Goal: Navigation & Orientation: Find specific page/section

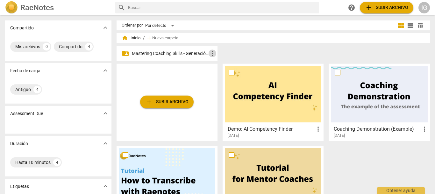
click at [209, 52] on span "more_vert" at bounding box center [213, 53] width 8 height 8
click at [176, 47] on div at bounding box center [217, 97] width 435 height 194
click at [180, 52] on p "Mastering Coaching Skills - Generación 31" at bounding box center [170, 53] width 77 height 7
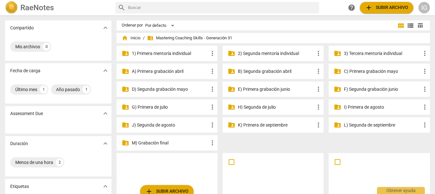
click at [366, 54] on p "3) Tercera mentoría individual" at bounding box center [382, 53] width 77 height 7
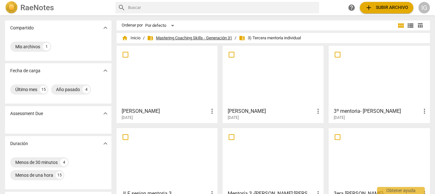
click at [179, 40] on span "folder_shared Mastering Coaching Skills - Generación 31" at bounding box center [189, 38] width 85 height 6
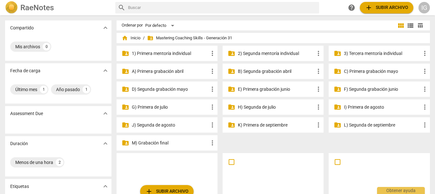
click at [370, 107] on p "I) Primera de agosto" at bounding box center [382, 107] width 77 height 7
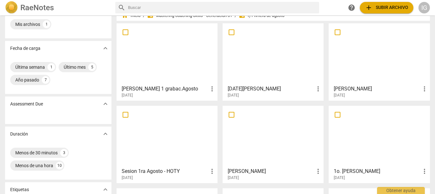
scroll to position [64, 0]
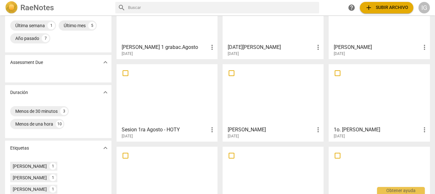
click at [271, 118] on div at bounding box center [273, 94] width 97 height 56
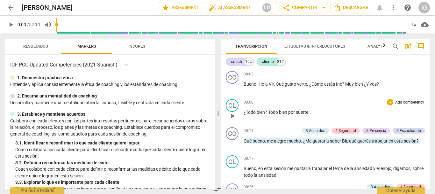
scroll to position [64, 0]
